Goal: Task Accomplishment & Management: Complete application form

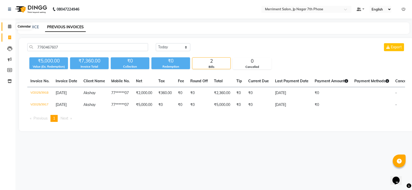
click at [7, 26] on span at bounding box center [9, 27] width 9 height 6
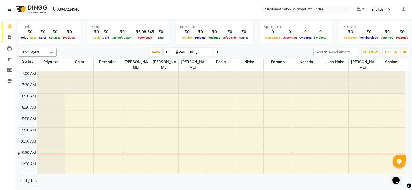
click at [10, 38] on icon at bounding box center [9, 38] width 3 height 4
select select "service"
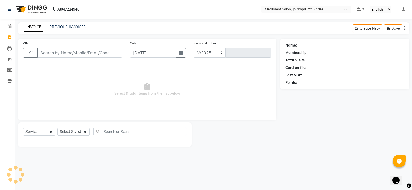
select select "4110"
type input "4482"
click at [55, 53] on input "Client" at bounding box center [79, 53] width 85 height 10
type input "9880144398"
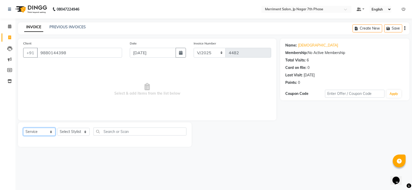
drag, startPoint x: 48, startPoint y: 131, endPoint x: 48, endPoint y: 135, distance: 4.4
click at [48, 131] on select "Select Service Product Membership Package Voucher Prepaid Gift Card" at bounding box center [39, 132] width 32 height 8
click at [23, 128] on select "Select Service Product Membership Package Voucher Prepaid Gift Card" at bounding box center [39, 132] width 32 height 8
drag, startPoint x: 68, startPoint y: 132, endPoint x: 68, endPoint y: 129, distance: 3.4
click at [68, 132] on select "Select Stylist Chiru Farman likha naho [PERSON_NAME] [PERSON_NAME] [PERSON_NAME…" at bounding box center [73, 132] width 32 height 8
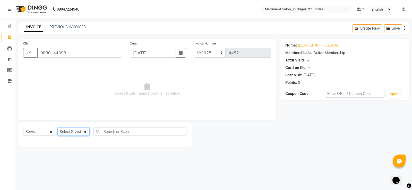
select select "53663"
click at [57, 128] on select "Select Stylist Chiru Farman likha naho [PERSON_NAME] [PERSON_NAME] [PERSON_NAME…" at bounding box center [73, 132] width 32 height 8
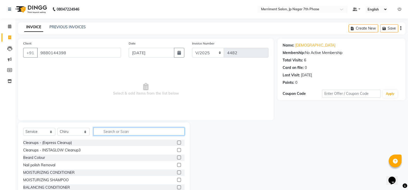
click at [109, 130] on input "text" at bounding box center [139, 132] width 91 height 8
type input "n"
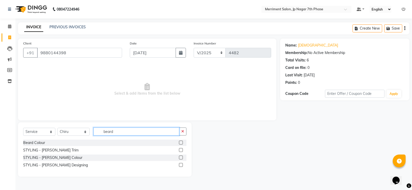
type input "beard"
click at [181, 150] on label at bounding box center [181, 150] width 4 height 4
click at [181, 150] on input "checkbox" at bounding box center [180, 150] width 3 height 3
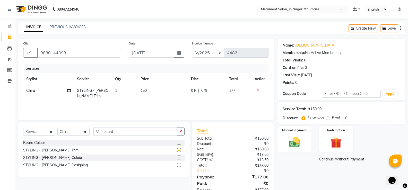
checkbox input "false"
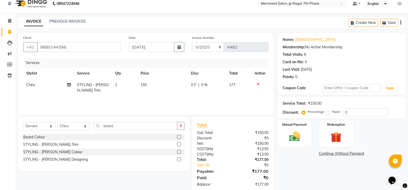
scroll to position [16, 0]
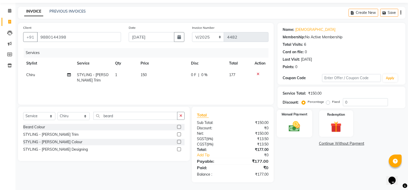
click at [304, 129] on img at bounding box center [295, 126] width 18 height 13
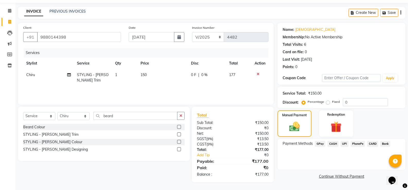
click at [344, 145] on span "UPI" at bounding box center [345, 144] width 8 height 6
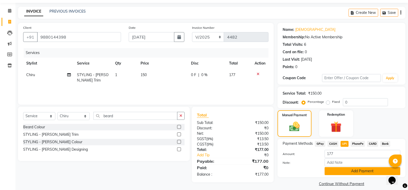
click at [340, 170] on button "Add Payment" at bounding box center [363, 171] width 76 height 8
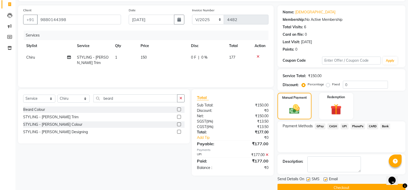
scroll to position [43, 0]
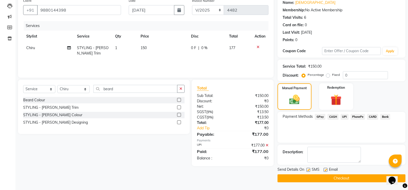
click at [335, 179] on button "Checkout" at bounding box center [342, 179] width 128 height 8
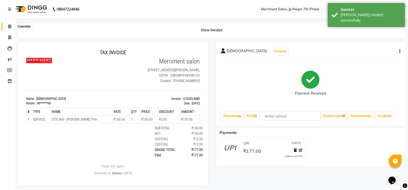
drag, startPoint x: 9, startPoint y: 25, endPoint x: 148, endPoint y: 4, distance: 141.0
click at [9, 25] on icon at bounding box center [9, 26] width 3 height 4
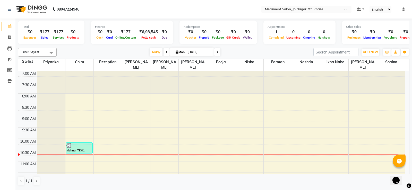
click at [404, 10] on icon at bounding box center [404, 9] width 4 height 4
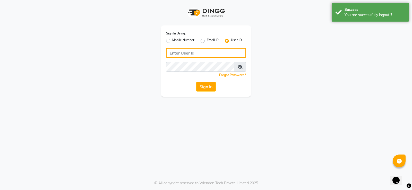
type input "8095494648"
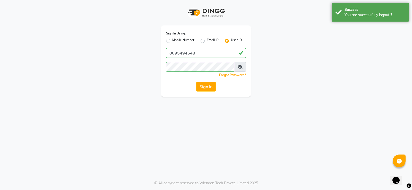
click at [172, 41] on label "Mobile Number" at bounding box center [183, 41] width 22 height 6
click at [172, 41] on input "Mobile Number" at bounding box center [173, 39] width 3 height 3
radio input "true"
radio input "false"
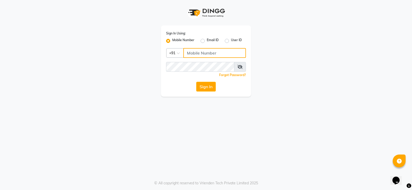
click at [197, 52] on input "Username" at bounding box center [214, 53] width 63 height 10
type input "7795472299"
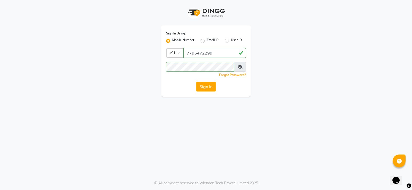
click at [267, 64] on div "Sign In Using: Mobile Number Email ID User ID Country Code × [PHONE_NUMBER] Rem…" at bounding box center [206, 48] width 294 height 97
click at [197, 87] on button "Sign In" at bounding box center [206, 87] width 20 height 10
